Goal: Task Accomplishment & Management: Use online tool/utility

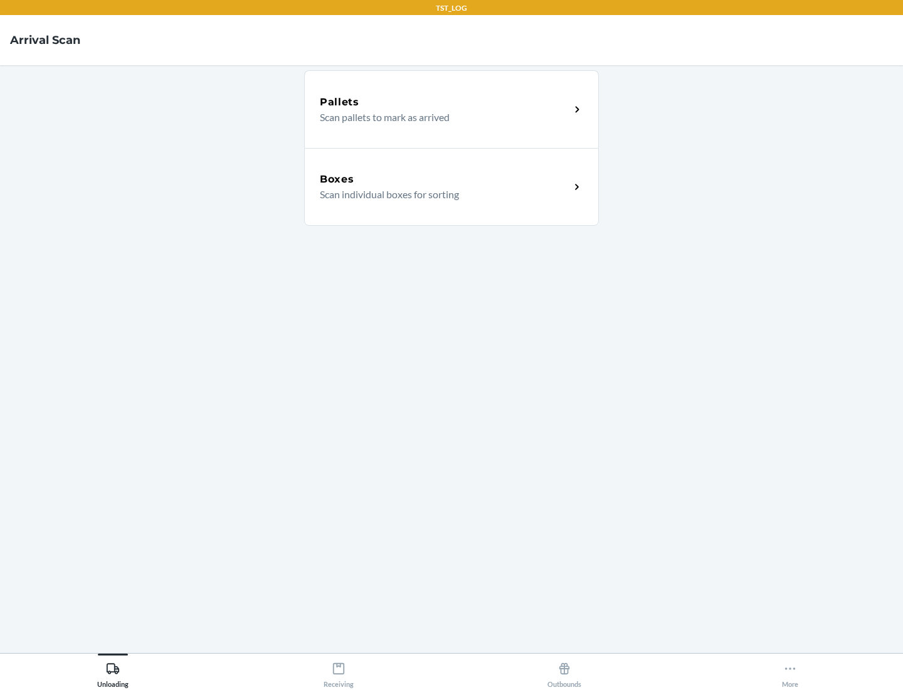
click at [445, 179] on div "Boxes" at bounding box center [445, 179] width 250 height 15
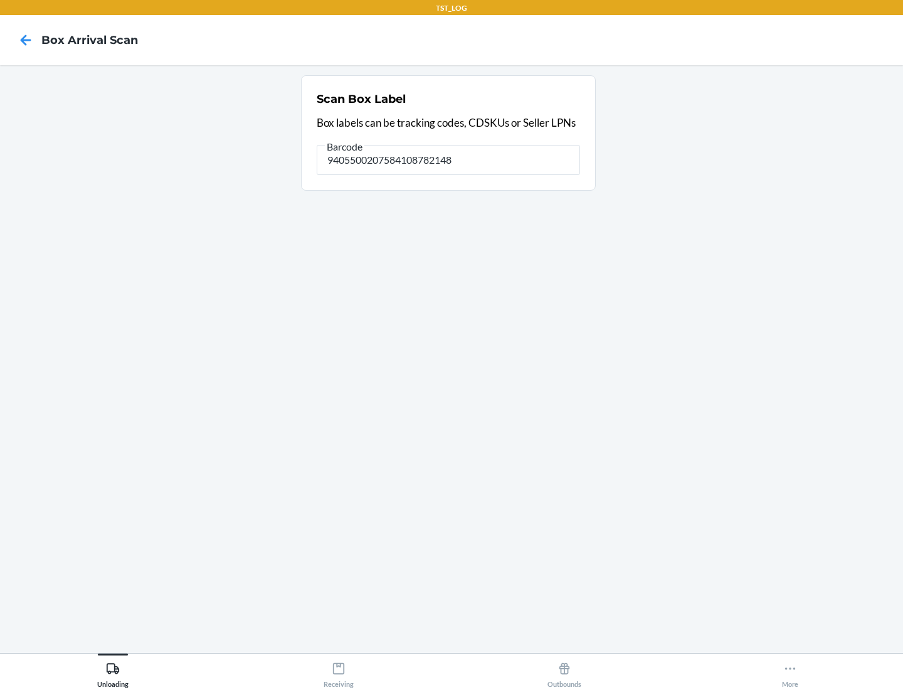
type input "9405500207584108782148"
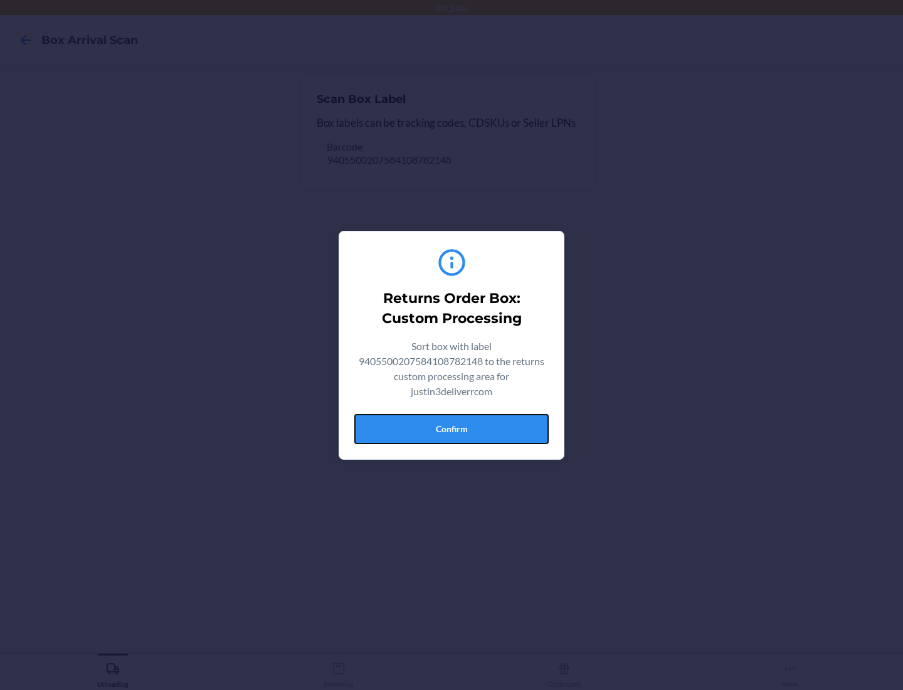
click at [451, 428] on button "Confirm" at bounding box center [451, 429] width 194 height 30
